Goal: Information Seeking & Learning: Learn about a topic

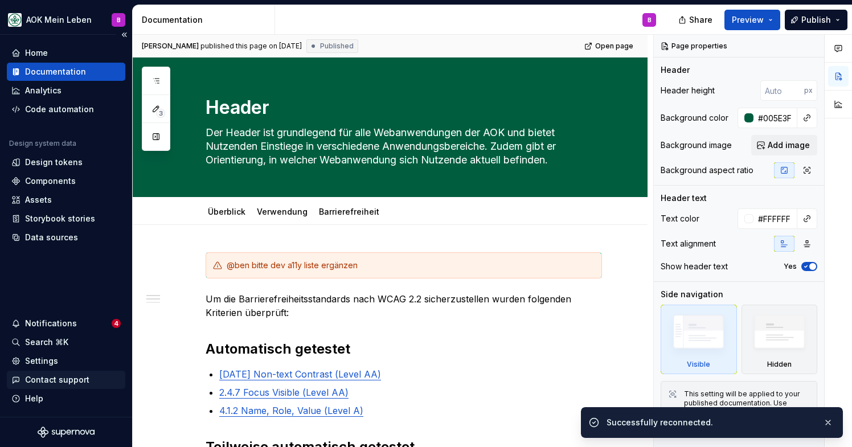
type textarea "*"
click at [44, 186] on div "Components" at bounding box center [50, 180] width 51 height 11
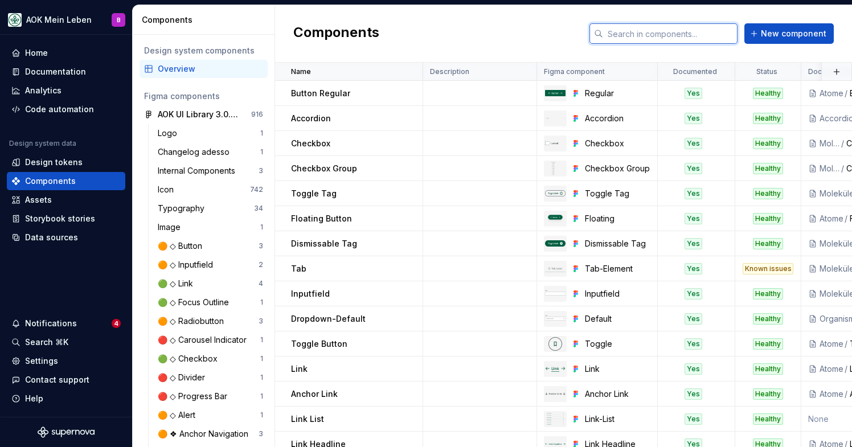
click at [646, 35] on input "text" at bounding box center [670, 33] width 134 height 20
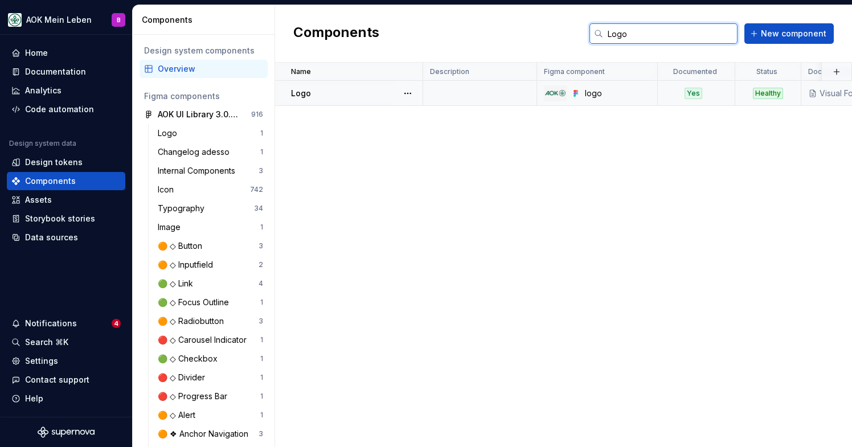
type input "Logo"
click at [471, 95] on td at bounding box center [480, 93] width 114 height 25
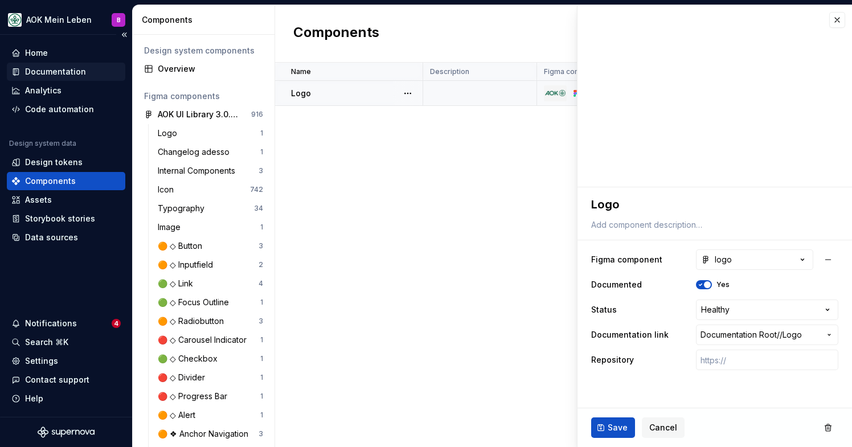
click at [36, 68] on div "Documentation" at bounding box center [55, 71] width 61 height 11
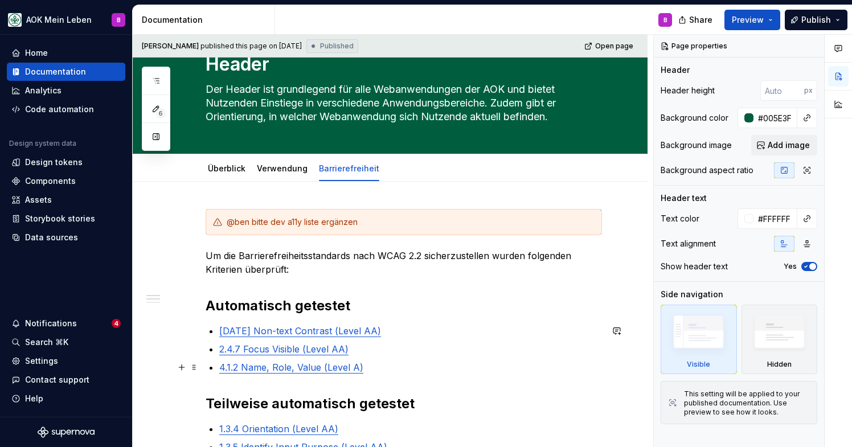
scroll to position [61, 0]
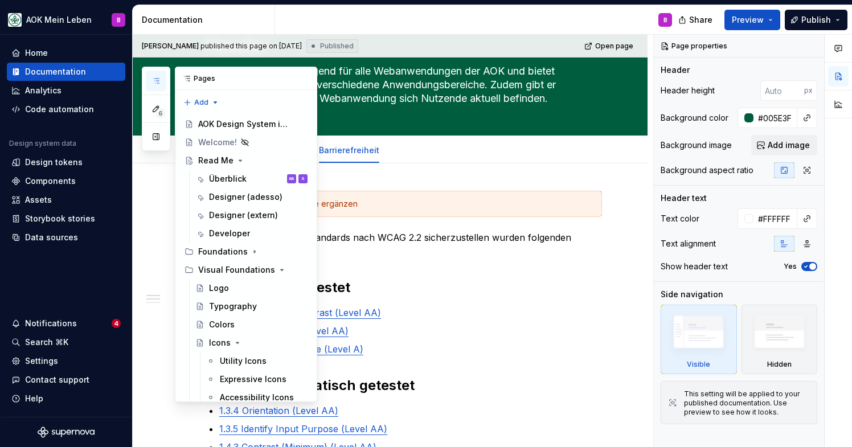
click at [156, 84] on icon "button" at bounding box center [155, 80] width 9 height 9
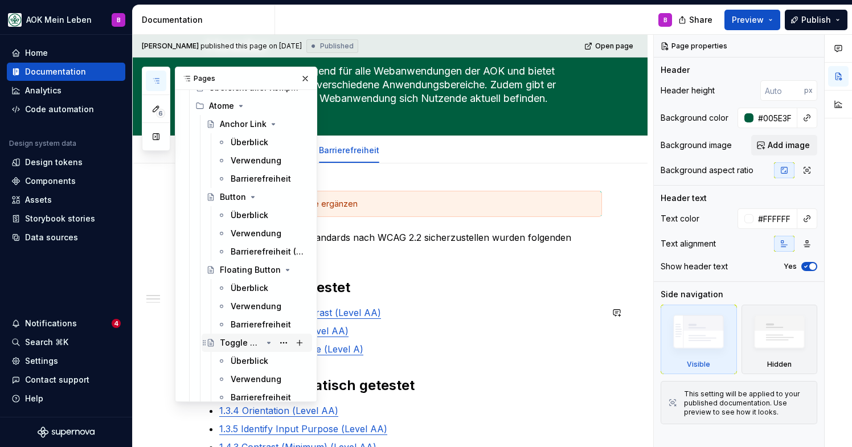
scroll to position [400, 0]
click at [249, 326] on div "Barrierefreiheit" at bounding box center [252, 325] width 43 height 11
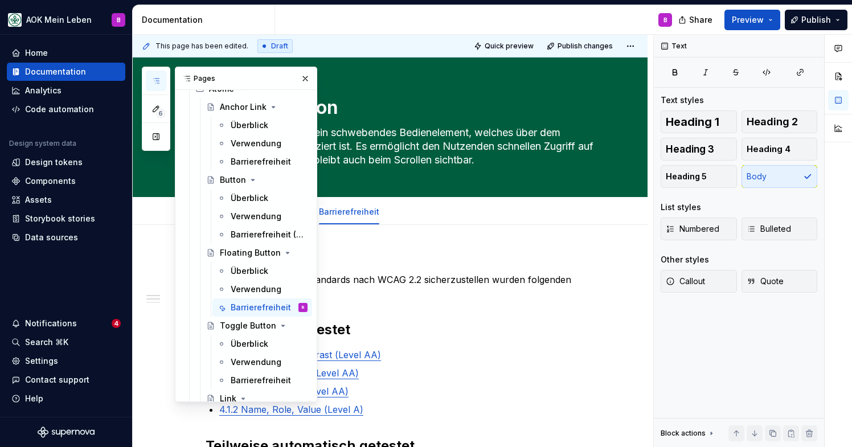
scroll to position [1, 0]
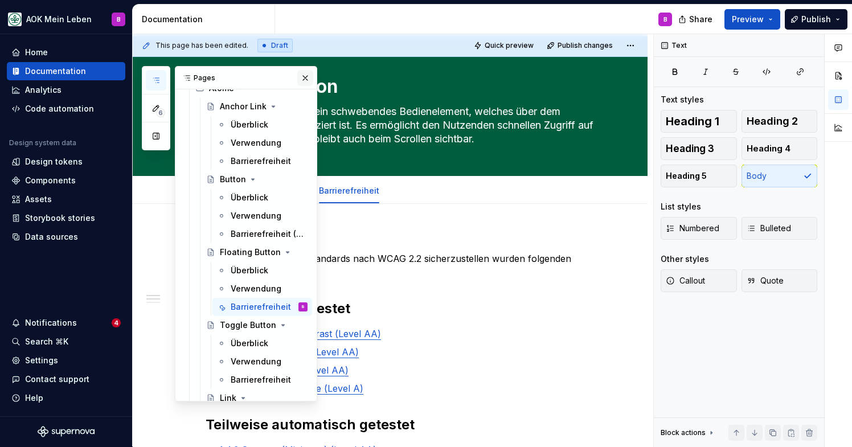
click at [306, 78] on button "button" at bounding box center [305, 78] width 16 height 16
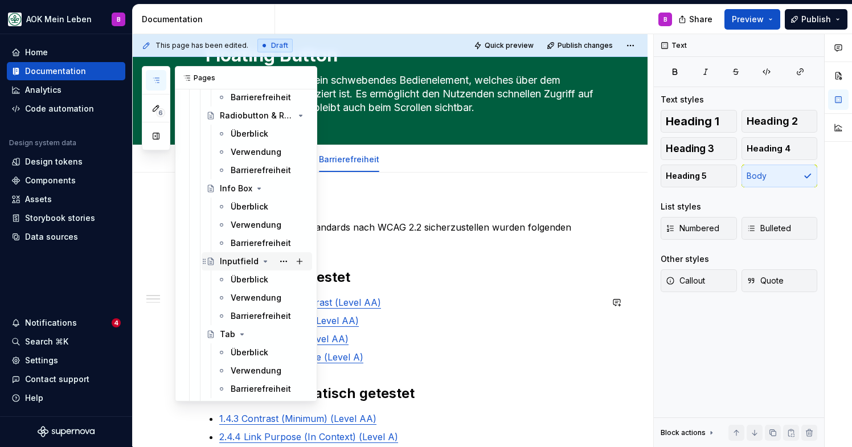
scroll to position [995, 0]
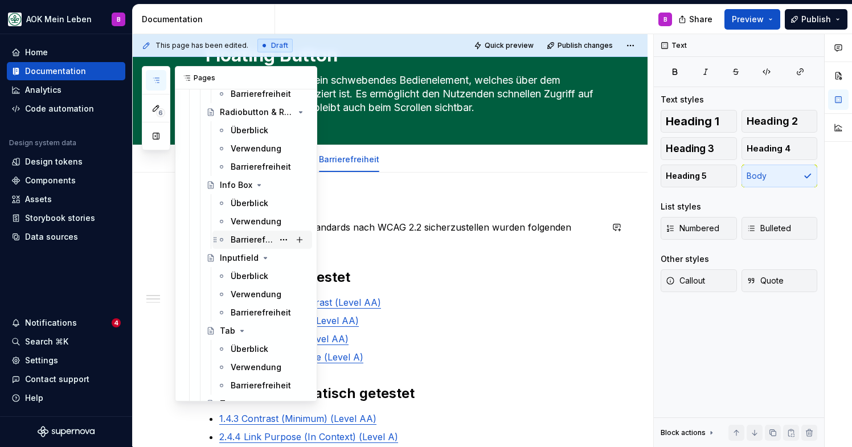
click at [265, 245] on div "Barrierefreiheit" at bounding box center [269, 240] width 77 height 16
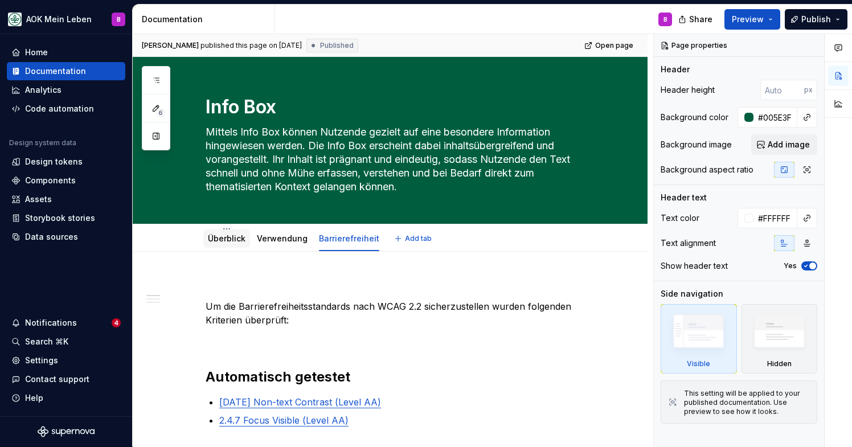
click at [232, 240] on link "Überblick" at bounding box center [227, 238] width 38 height 10
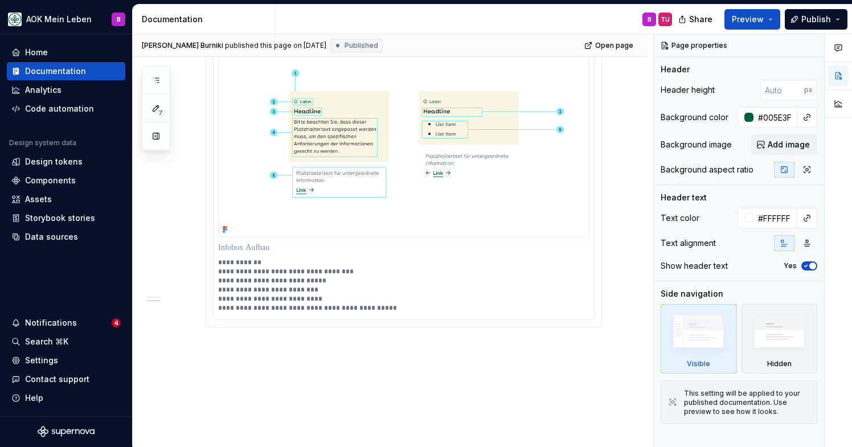
scroll to position [1201, 0]
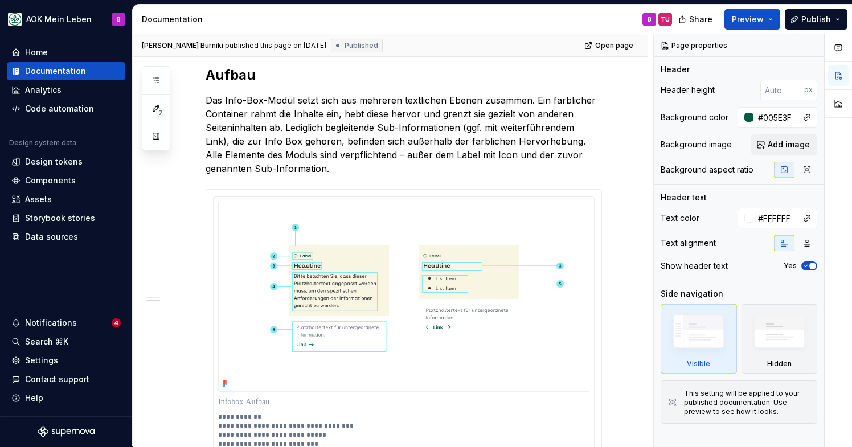
type textarea "*"
